Goal: Task Accomplishment & Management: Manage account settings

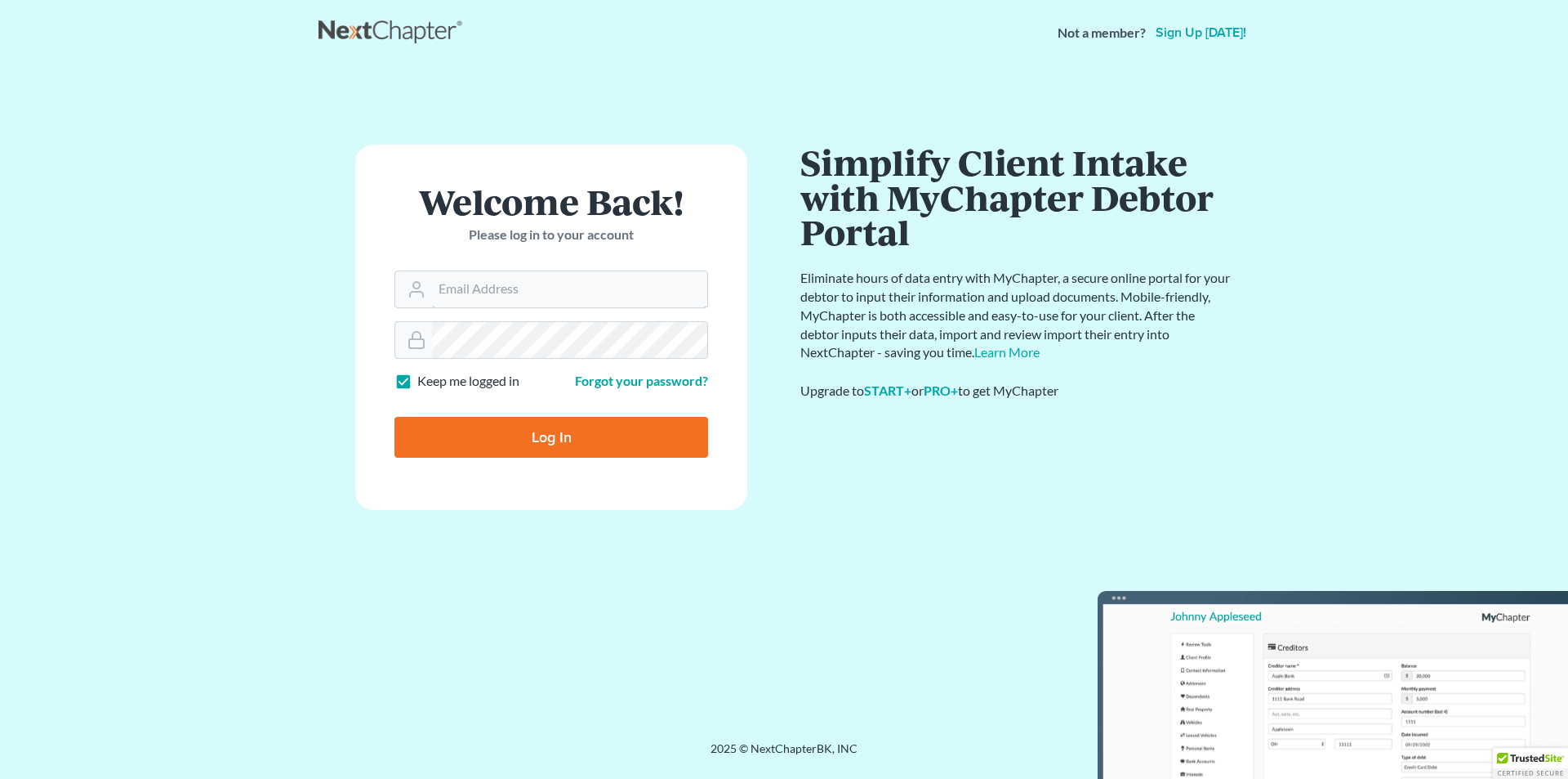
type input "[EMAIL_ADDRESS][DOMAIN_NAME]"
click at [536, 450] on input "Log In" at bounding box center [551, 437] width 313 height 40
type input "Thinking..."
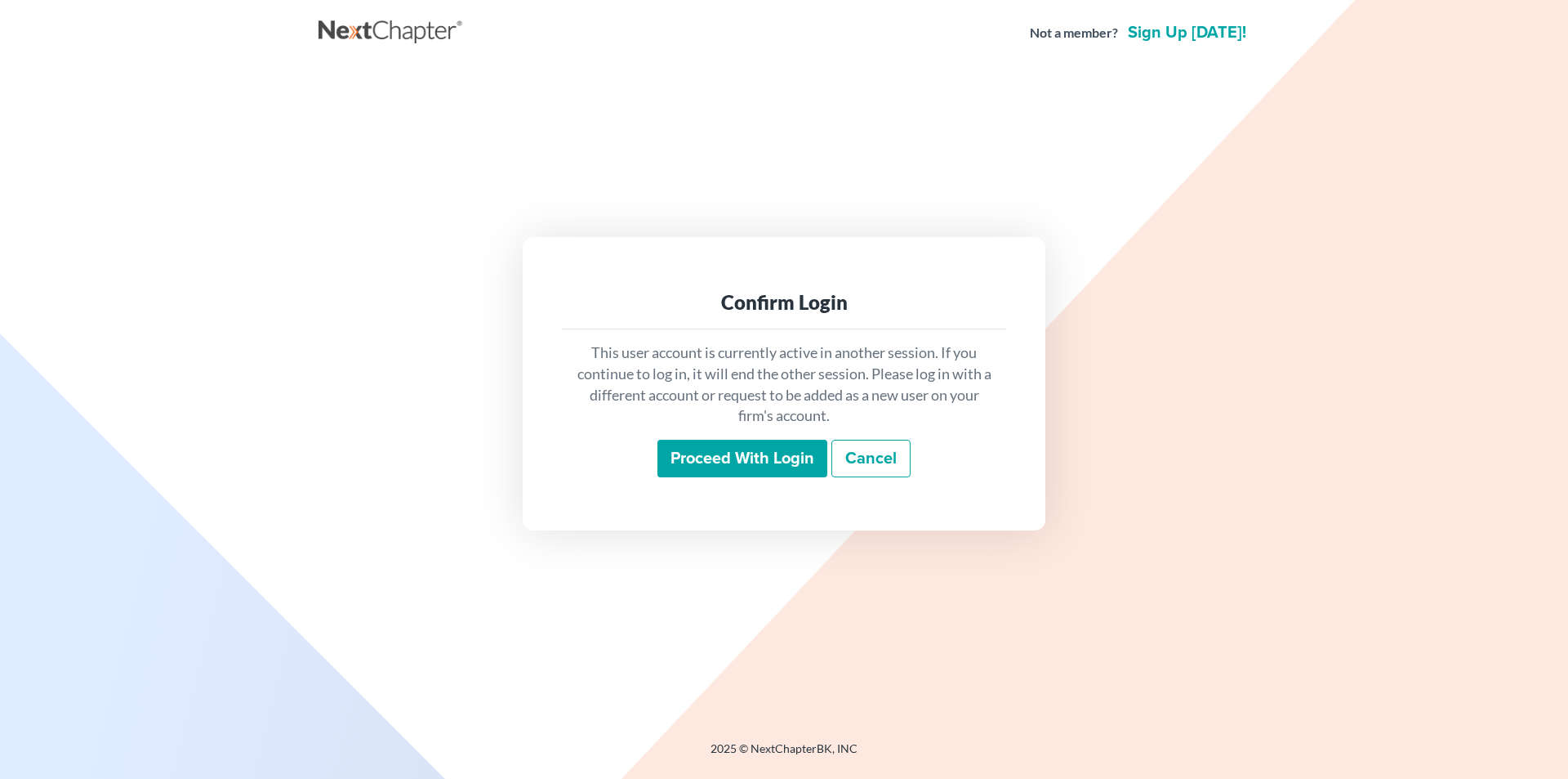
click at [715, 460] on input "Proceed with login" at bounding box center [742, 458] width 170 height 38
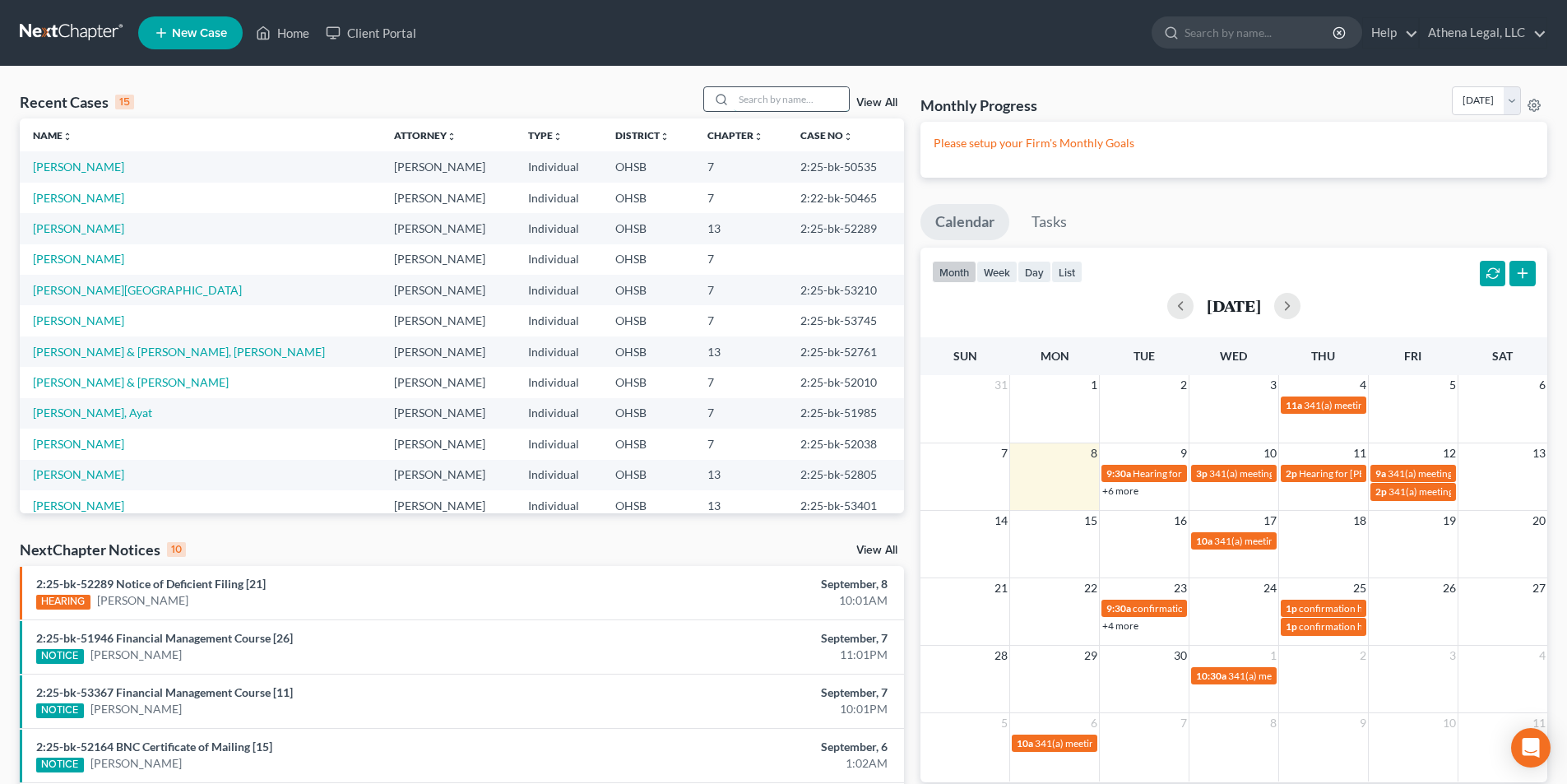
click at [780, 99] on input "search" at bounding box center [791, 99] width 115 height 24
type input "allen"
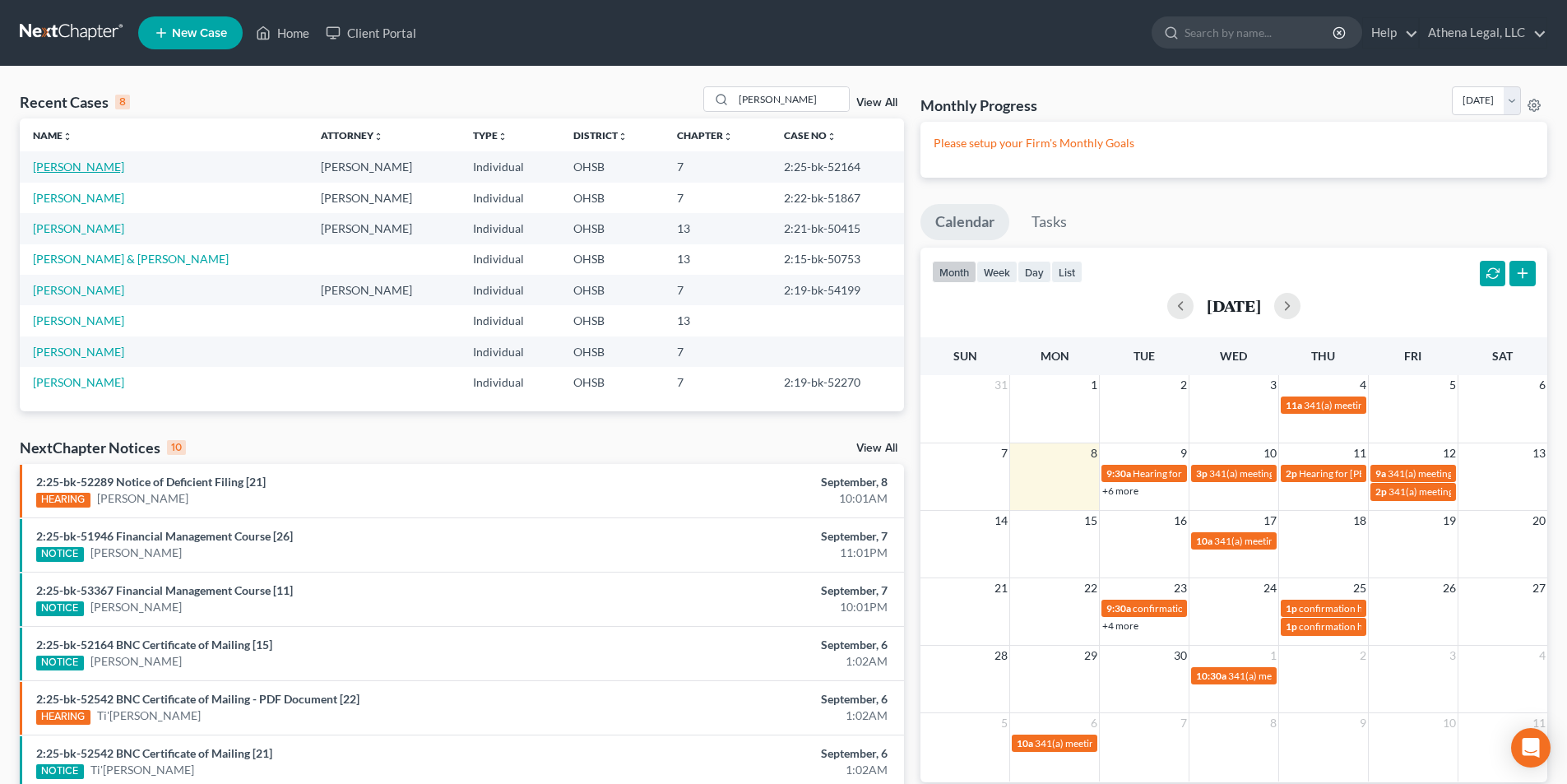
click at [76, 167] on link "Allen, Nina" at bounding box center [78, 165] width 91 height 14
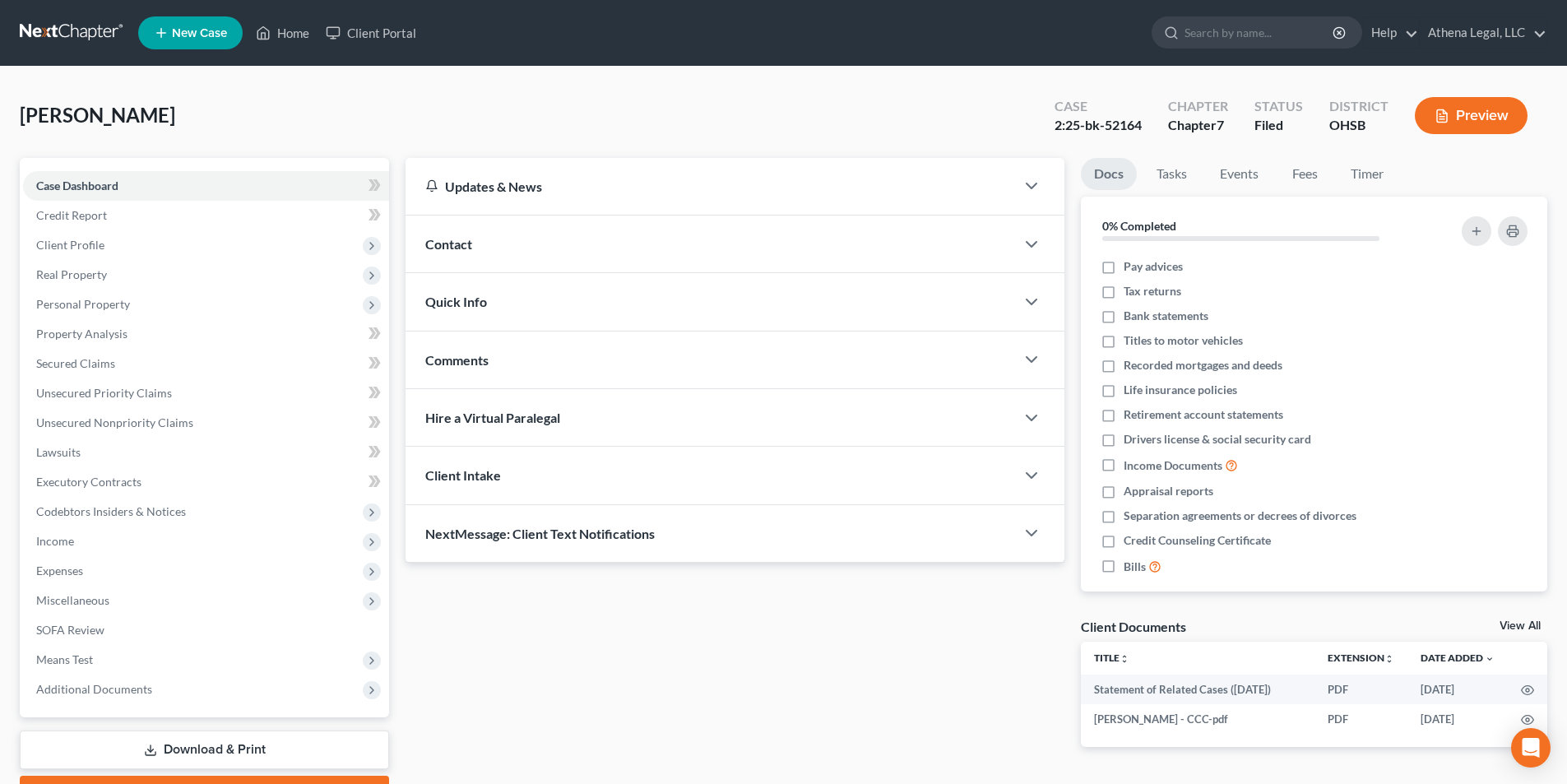
click at [623, 252] on div "Contact" at bounding box center [710, 243] width 610 height 57
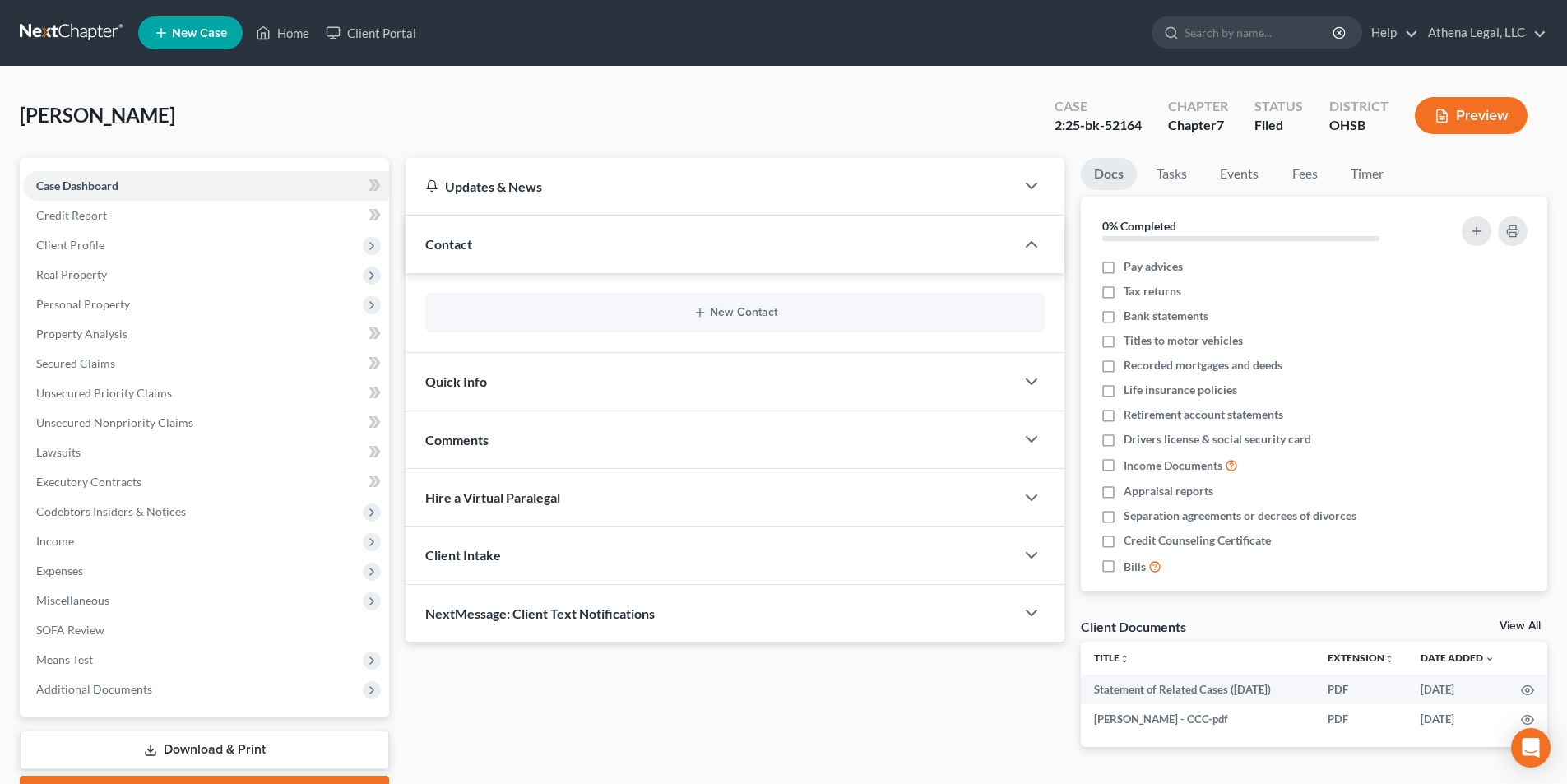
click at [580, 373] on div "Quick Info" at bounding box center [710, 381] width 610 height 57
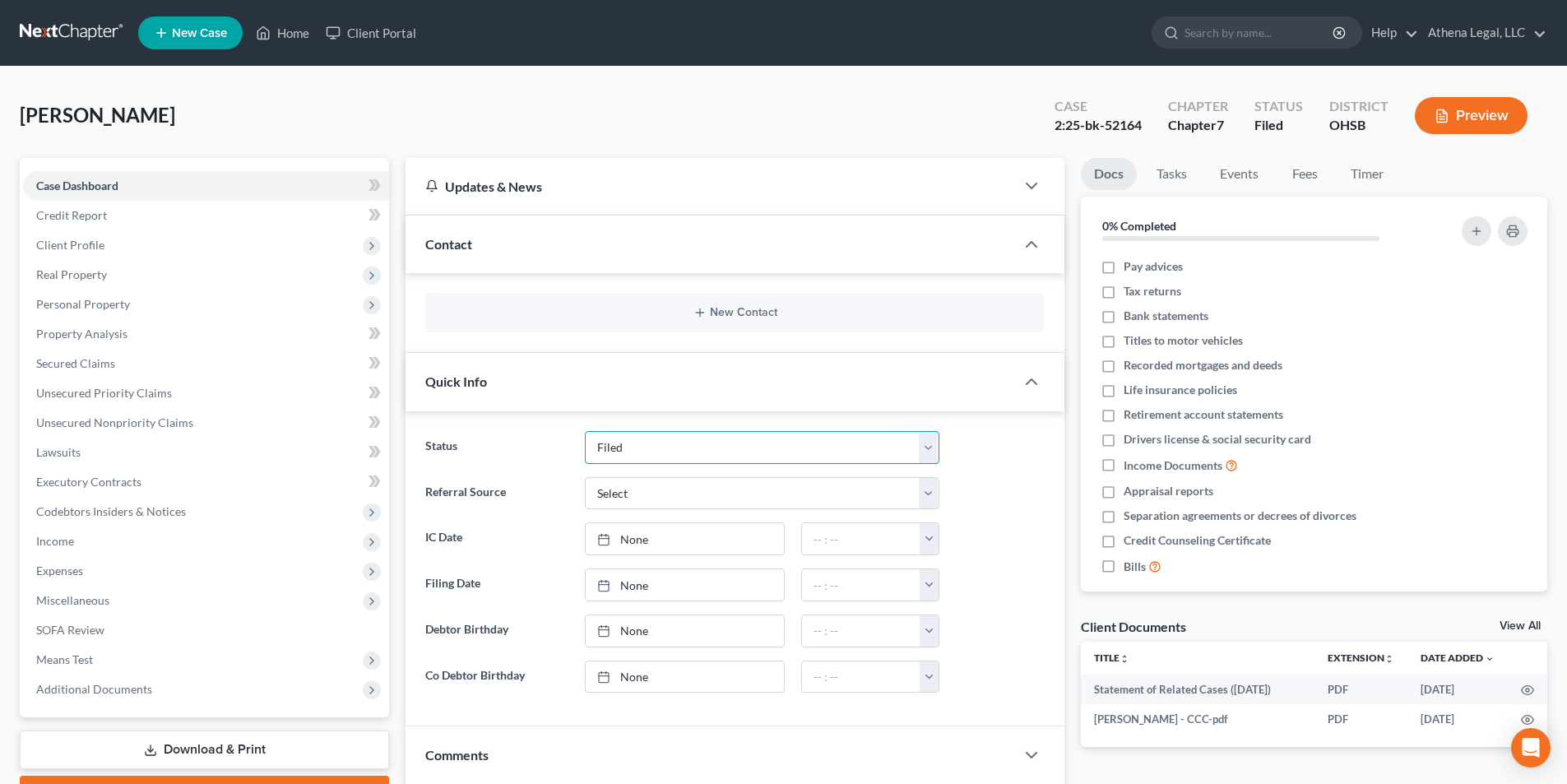
click at [663, 446] on select "Discharged Dismissed Filed In Progress Lead Lost Lead Ready to File Rejected To…" at bounding box center [763, 447] width 355 height 33
select select "0"
click at [585, 430] on select "Discharged Dismissed Filed In Progress Lead Lost Lead Ready to File Rejected To…" at bounding box center [763, 447] width 355 height 33
